Goal: Transaction & Acquisition: Book appointment/travel/reservation

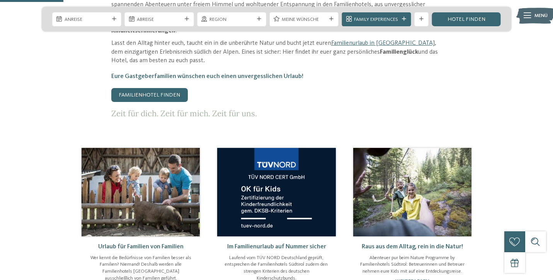
scroll to position [371, 0]
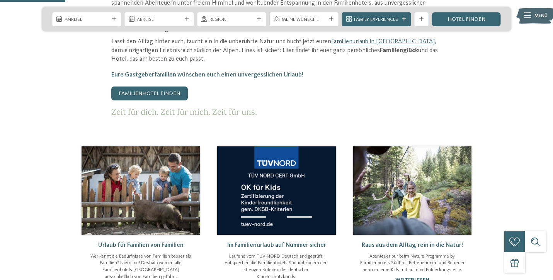
click at [152, 172] on img at bounding box center [141, 190] width 118 height 89
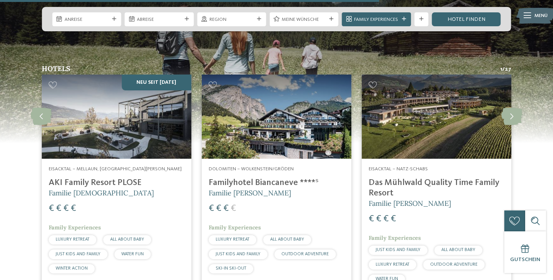
scroll to position [863, 0]
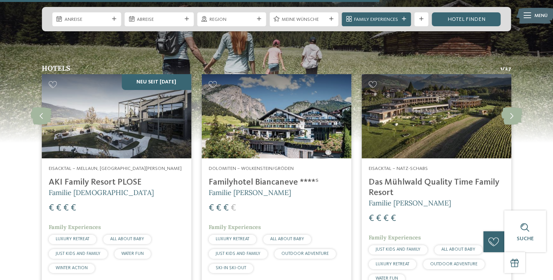
click at [261, 177] on h4 "Familyhotel Biancaneve ****ˢ" at bounding box center [277, 182] width 136 height 10
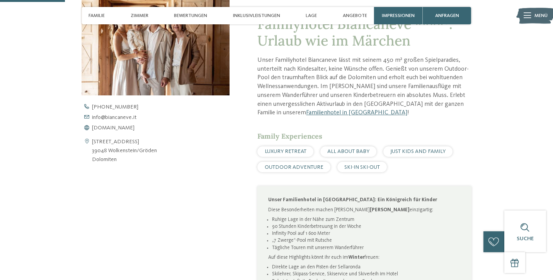
scroll to position [243, 0]
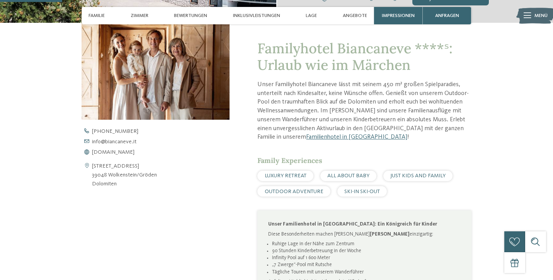
click at [423, 174] on span "JUST KIDS AND FAMILY" at bounding box center [417, 175] width 55 height 5
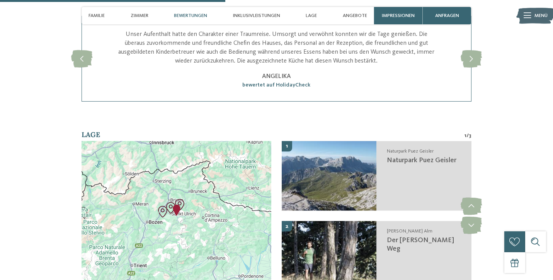
scroll to position [927, 0]
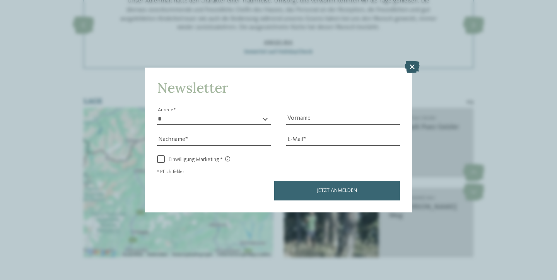
click at [412, 61] on icon at bounding box center [411, 67] width 15 height 12
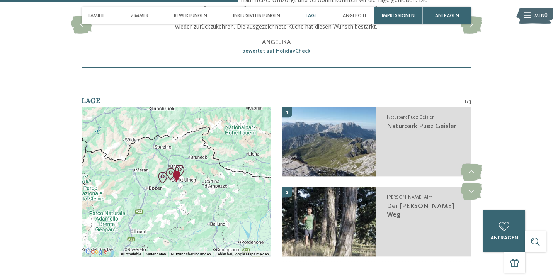
click at [174, 168] on img "Erlebnis-Hochseilweg in Gröden St. Ulrich" at bounding box center [171, 174] width 12 height 12
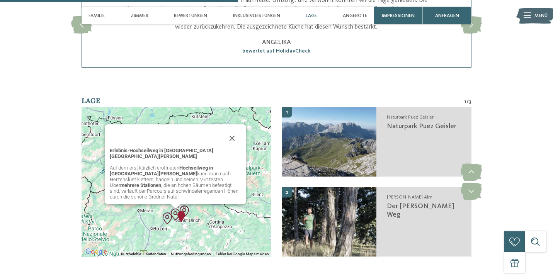
click at [214, 206] on div "Erlebnis-Hochseilweg in Gröden St. Ulrich Auf dem erst kürzlich eröffneten Hoch…" at bounding box center [177, 182] width 190 height 150
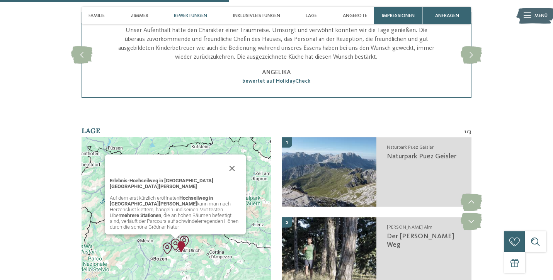
scroll to position [896, 0]
click at [230, 169] on button "Schließen" at bounding box center [232, 169] width 19 height 19
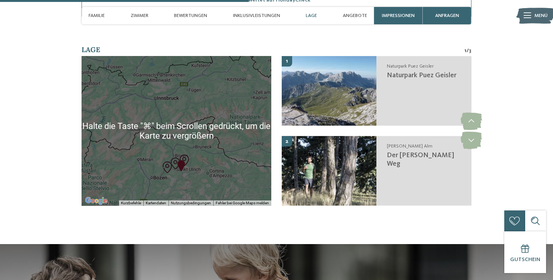
scroll to position [980, 0]
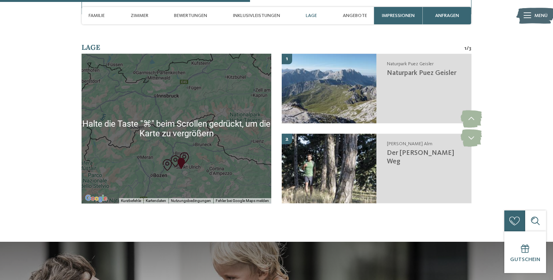
click at [158, 98] on div "Um von einem Element zum anderen zu gelangen, drückst du die Pfeiltasten entspr…" at bounding box center [177, 129] width 190 height 150
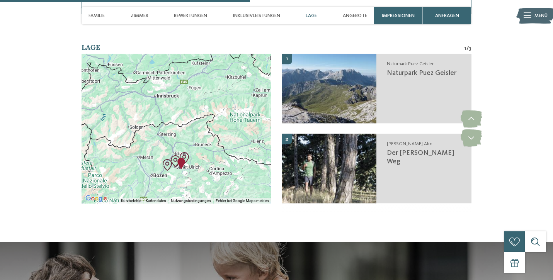
click at [156, 126] on div at bounding box center [177, 129] width 190 height 150
click at [136, 132] on div at bounding box center [177, 129] width 190 height 150
click at [129, 123] on div at bounding box center [177, 129] width 190 height 150
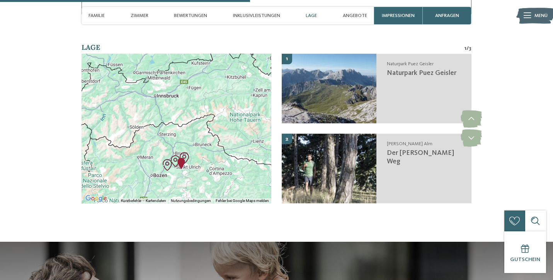
click at [163, 104] on div at bounding box center [177, 129] width 190 height 150
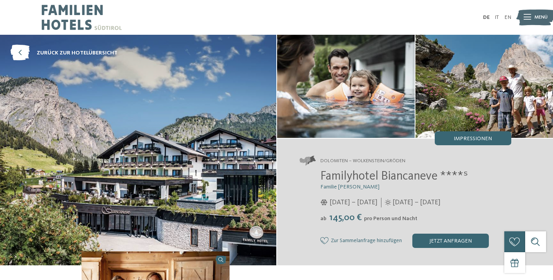
scroll to position [0, 0]
